Goal: Information Seeking & Learning: Check status

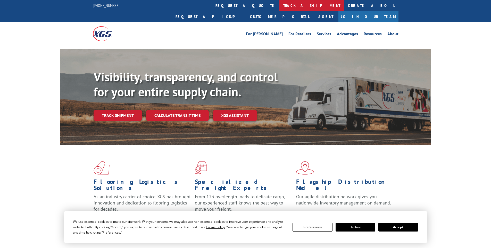
click at [280, 4] on link "track a shipment" at bounding box center [312, 5] width 65 height 11
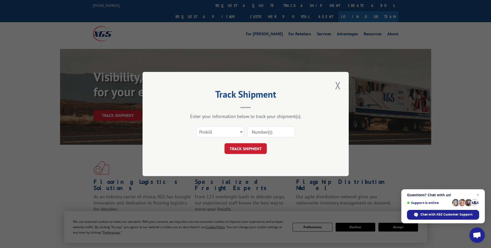
paste input "17224562"
type input "17224562"
click at [251, 149] on button "TRACK SHIPMENT" at bounding box center [246, 148] width 42 height 11
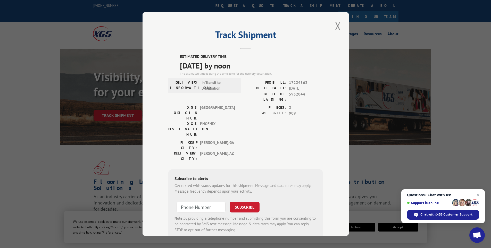
click at [336, 27] on button "Close modal" at bounding box center [338, 26] width 9 height 14
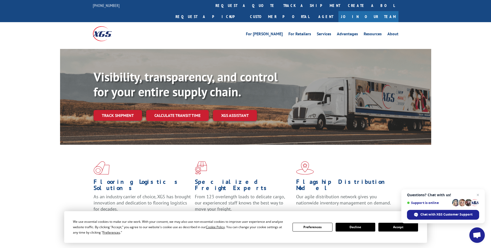
click at [280, 6] on link "track a shipment" at bounding box center [312, 5] width 65 height 11
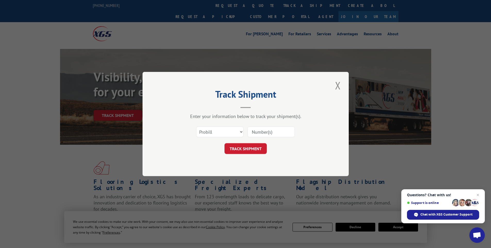
paste input "16754536"
type input "16754536"
click at [248, 148] on button "TRACK SHIPMENT" at bounding box center [246, 148] width 42 height 11
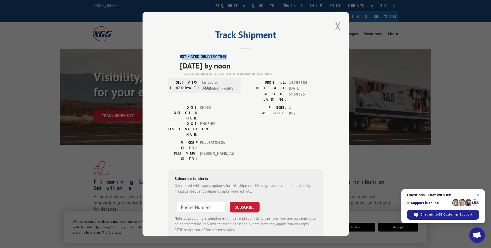
drag, startPoint x: 179, startPoint y: 52, endPoint x: 250, endPoint y: 51, distance: 70.7
click at [253, 53] on div "Track Shipment ESTIMATED DELIVERY TIME: [DATE] by noon The estimated time is us…" at bounding box center [246, 124] width 206 height 224
drag, startPoint x: 159, startPoint y: 72, endPoint x: 169, endPoint y: 59, distance: 16.3
click at [159, 72] on div "Track Shipment ESTIMATED DELIVERY TIME: [DATE] by noon The estimated time is us…" at bounding box center [246, 124] width 206 height 224
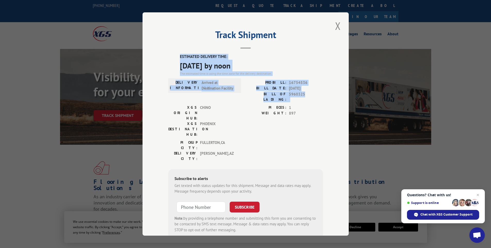
drag, startPoint x: 178, startPoint y: 54, endPoint x: 310, endPoint y: 96, distance: 138.1
click at [310, 96] on div "ESTIMATED DELIVERY TIME: [DATE] by noon The estimated time is using the time zo…" at bounding box center [245, 146] width 155 height 185
copy div "ESTIMATED DELIVERY TIME: [DATE] by noon The estimated time is using the time zo…"
click at [336, 25] on button "Close modal" at bounding box center [338, 26] width 9 height 14
